Goal: Navigation & Orientation: Find specific page/section

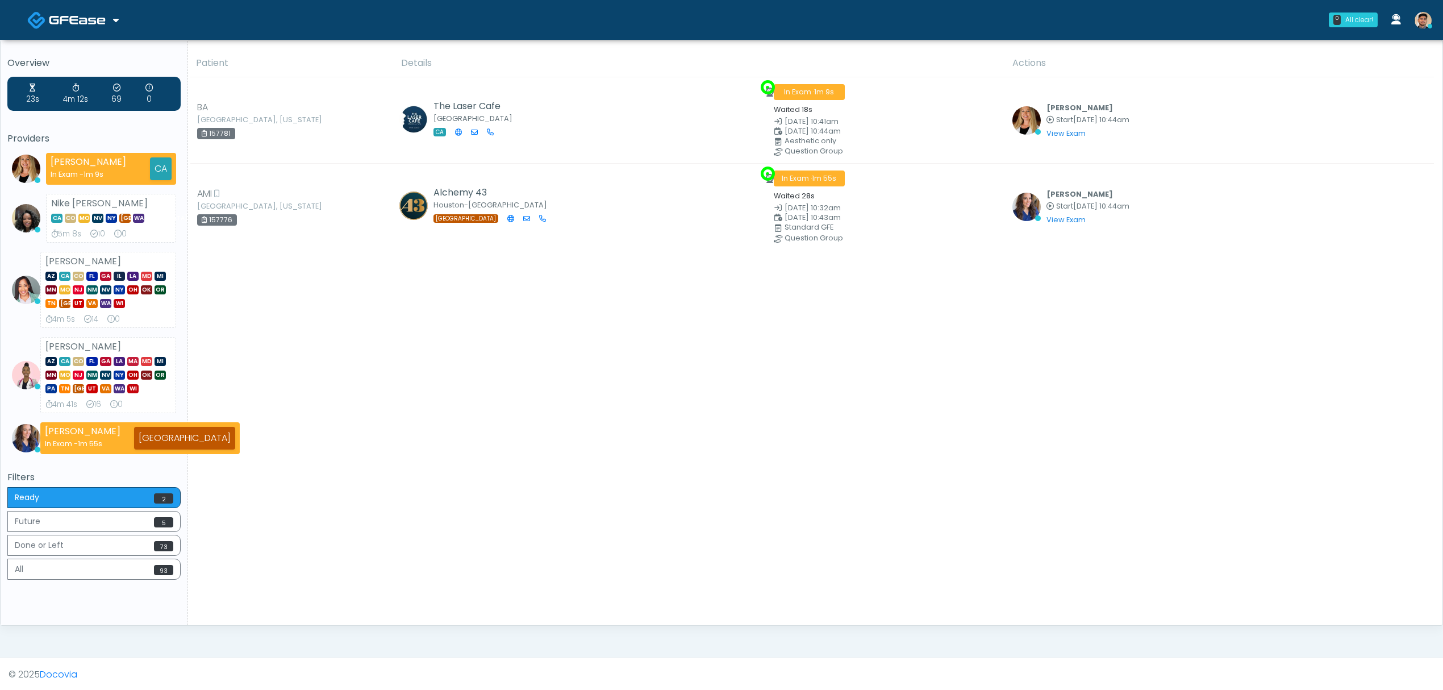
click at [105, 23] on span at bounding box center [79, 19] width 60 height 16
click at [84, 66] on link "Docovia Staffing" at bounding box center [78, 58] width 118 height 27
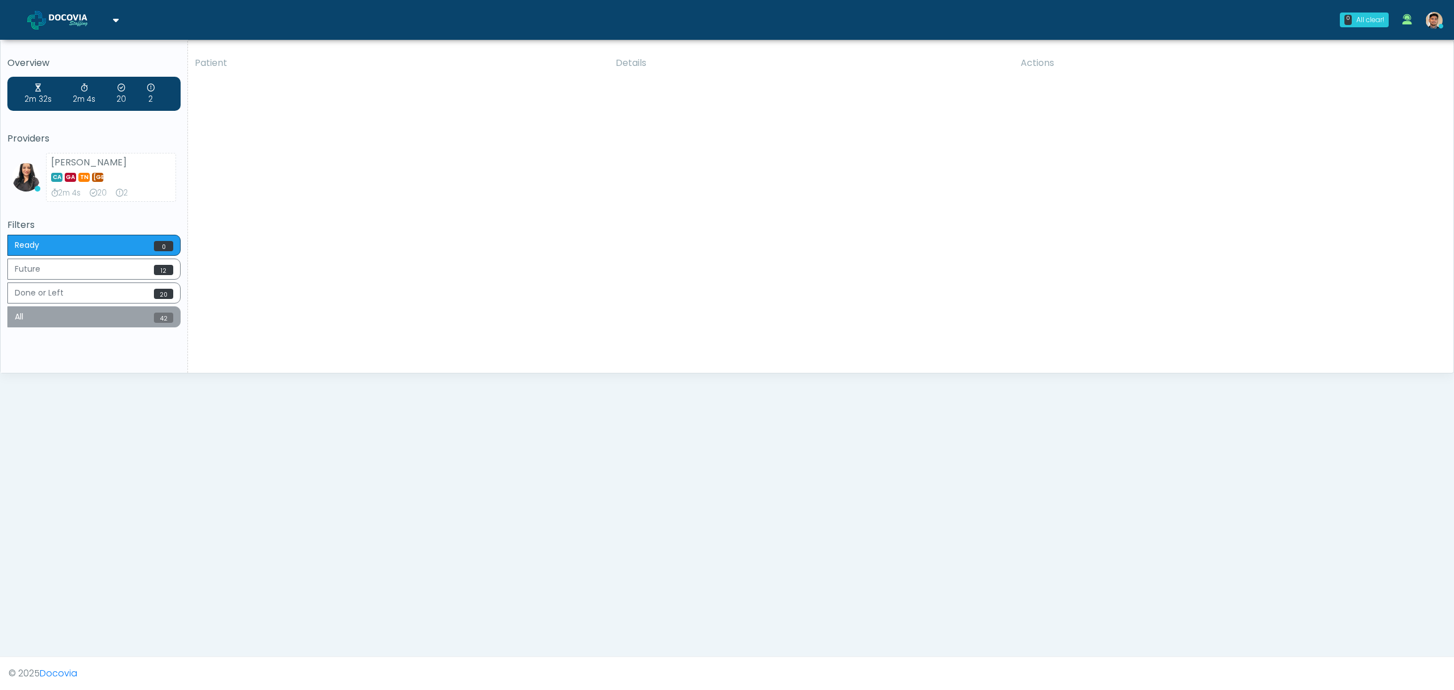
click at [106, 322] on button "All 42" at bounding box center [93, 316] width 173 height 21
